Goal: Find specific page/section: Find specific page/section

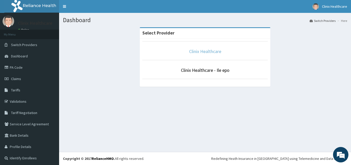
click at [203, 53] on link "Clinix Healthcare" at bounding box center [205, 51] width 32 height 6
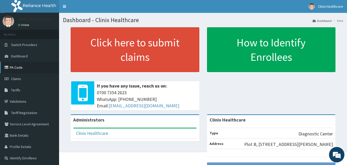
click at [17, 68] on link "PA Code" at bounding box center [29, 67] width 59 height 11
